Goal: Task Accomplishment & Management: Manage account settings

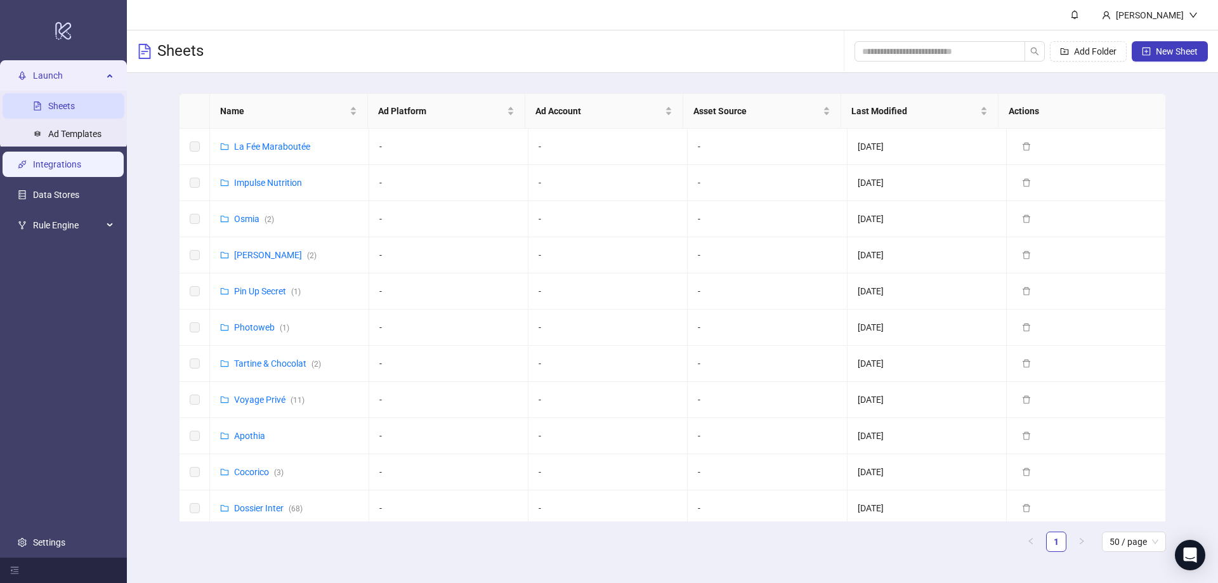
click at [77, 162] on link "Integrations" at bounding box center [57, 165] width 48 height 10
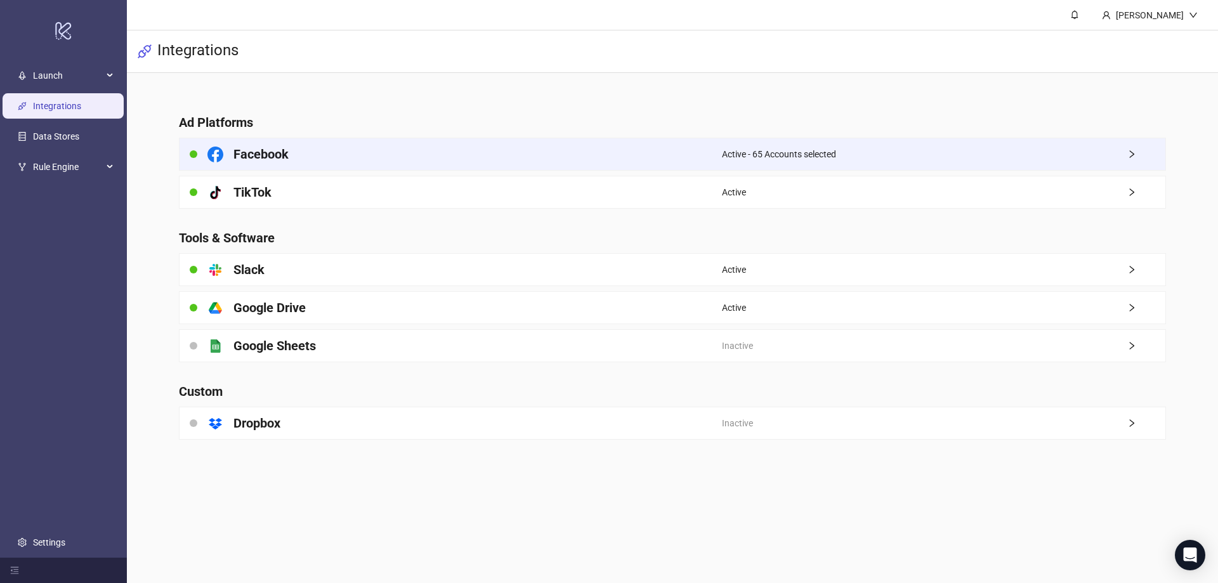
click at [713, 155] on div "Facebook" at bounding box center [450, 154] width 542 height 32
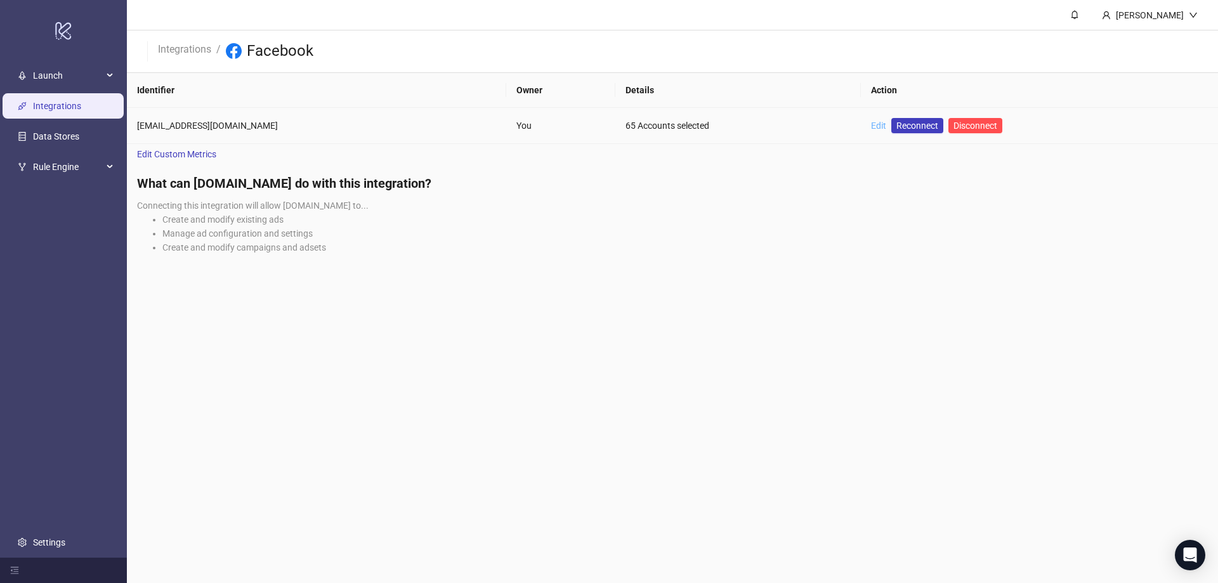
click at [871, 126] on link "Edit" at bounding box center [878, 125] width 15 height 10
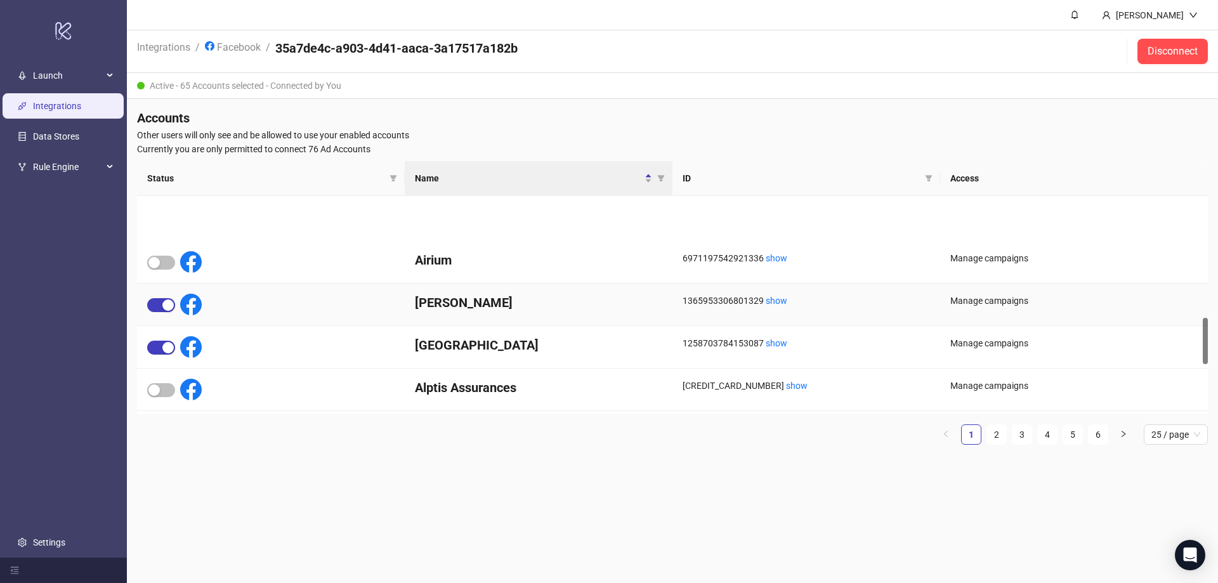
scroll to position [698, 0]
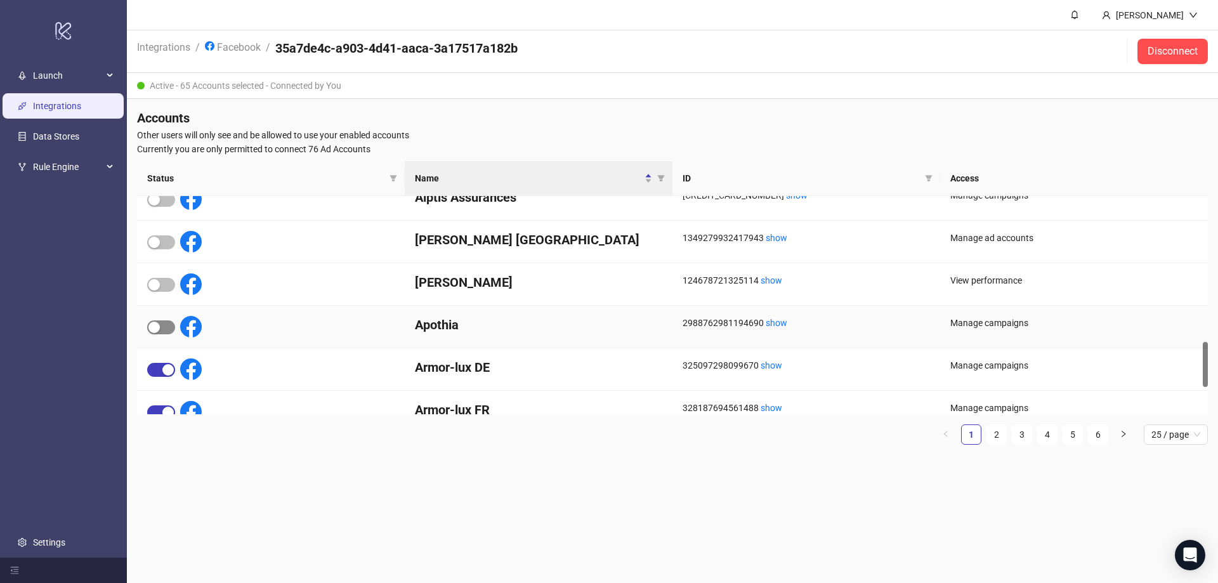
click at [157, 325] on div "button" at bounding box center [153, 326] width 11 height 11
